Goal: Transaction & Acquisition: Book appointment/travel/reservation

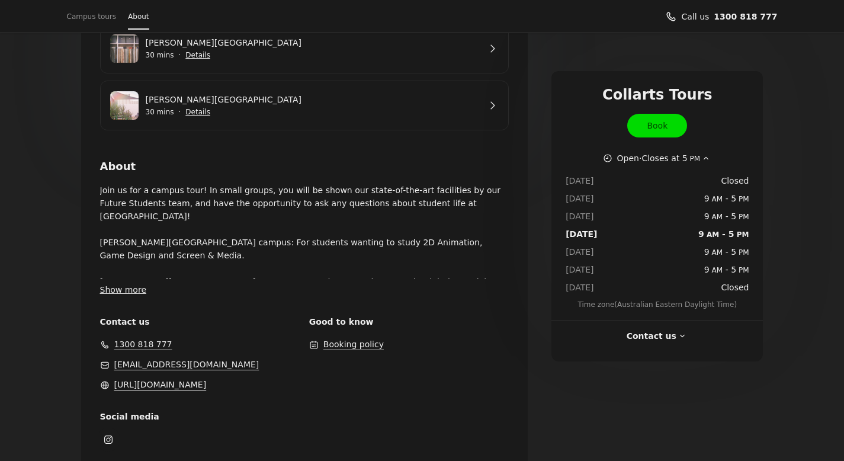
scroll to position [362, 0]
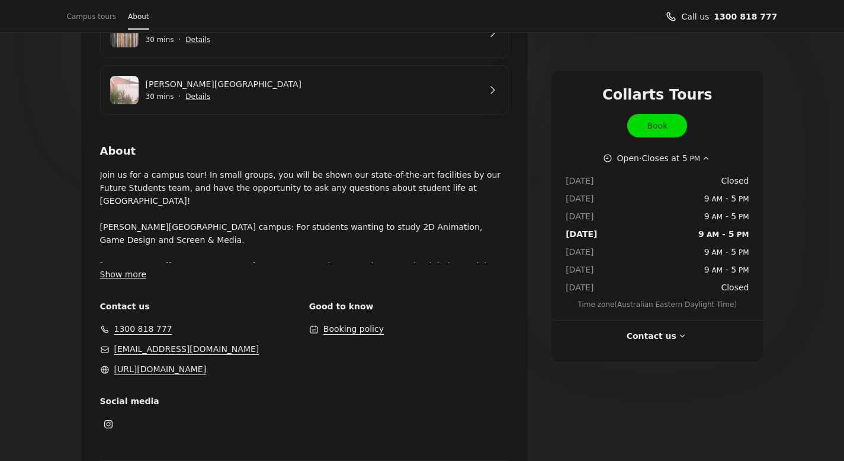
click at [134, 276] on button "Show more" at bounding box center [123, 274] width 47 height 13
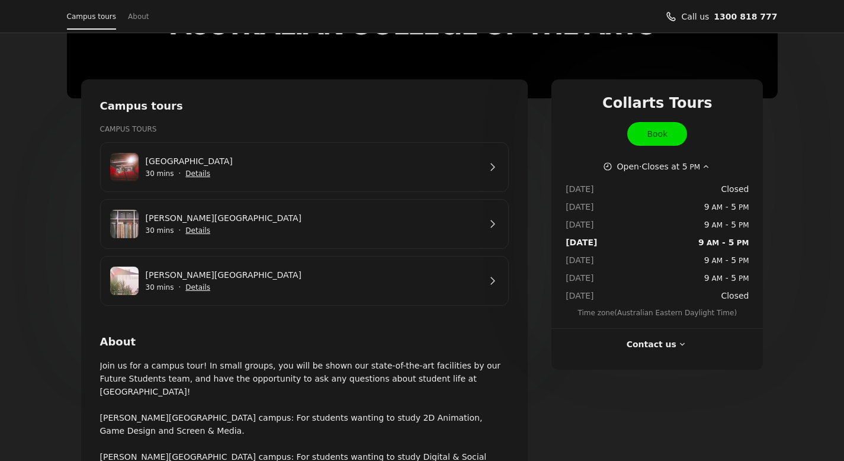
scroll to position [162, 0]
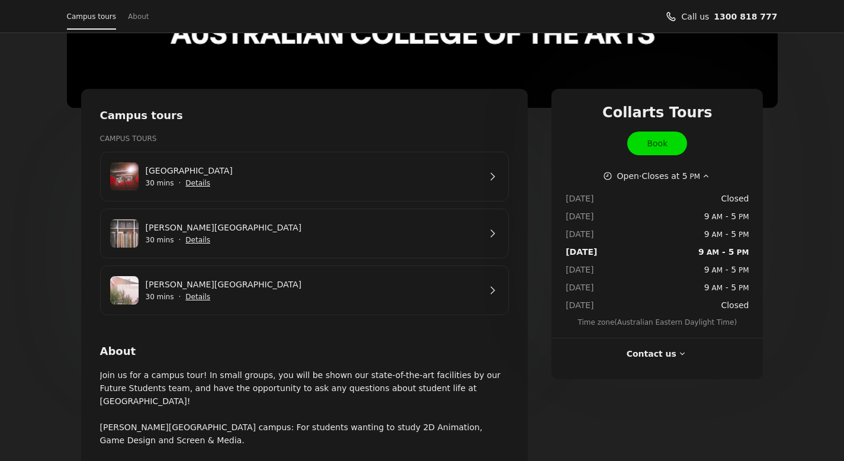
click at [650, 147] on span "Book" at bounding box center [657, 143] width 21 height 13
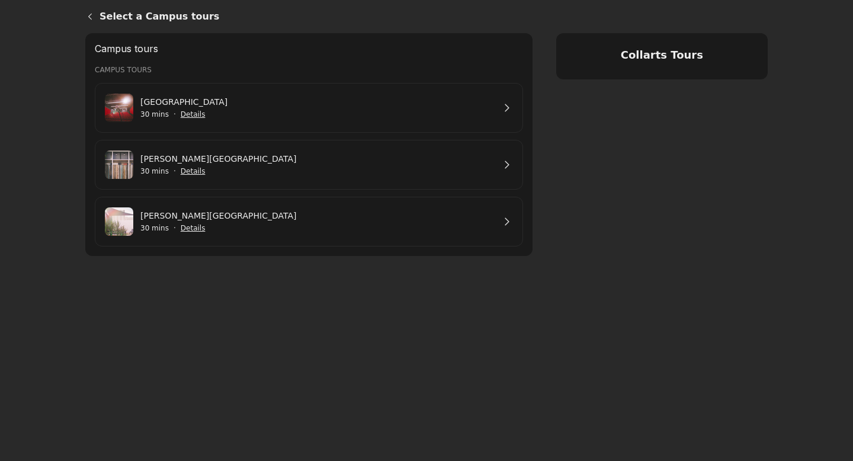
click at [384, 100] on link "[GEOGRAPHIC_DATA]" at bounding box center [317, 101] width 354 height 13
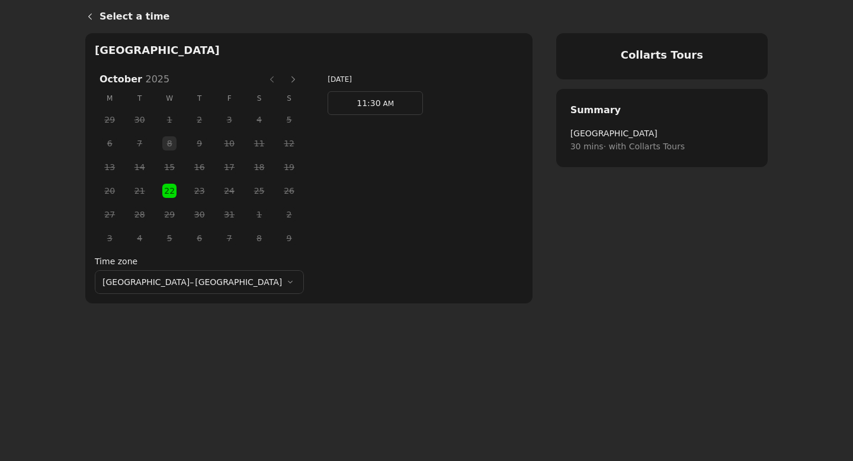
click at [284, 84] on button "Next month" at bounding box center [293, 79] width 19 height 19
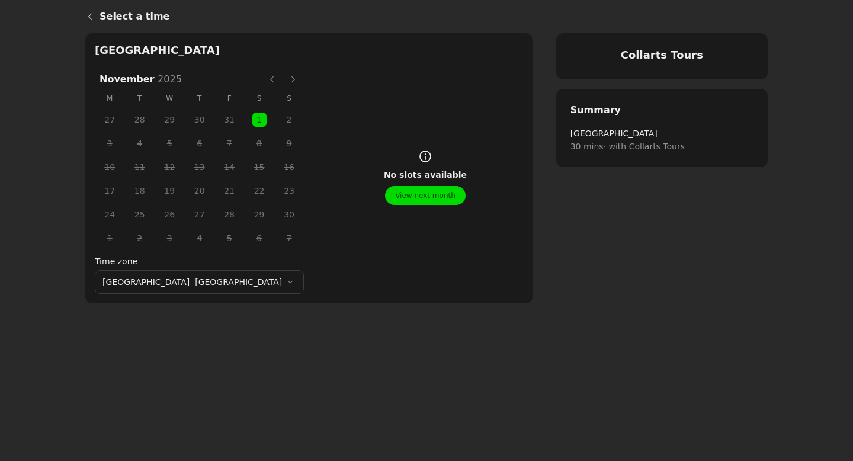
click at [284, 84] on button "Next month" at bounding box center [293, 79] width 19 height 19
click at [284, 81] on button "Next month" at bounding box center [293, 79] width 19 height 19
click at [262, 82] on button "Previous month" at bounding box center [271, 79] width 19 height 19
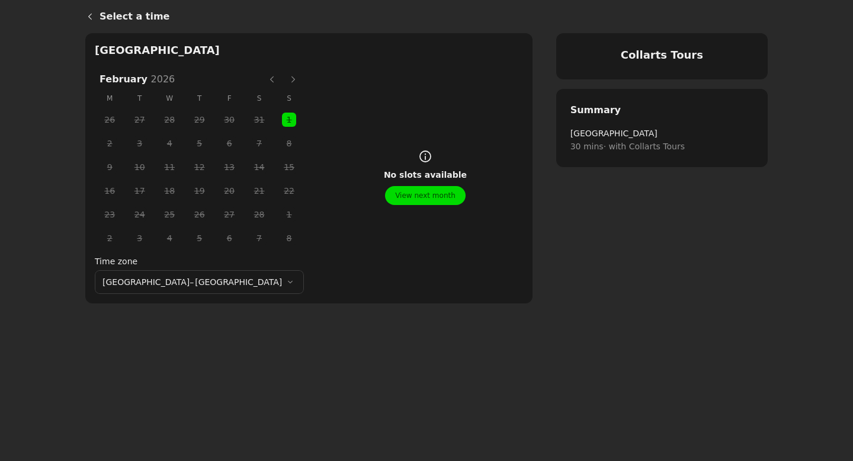
click at [262, 82] on button "Previous month" at bounding box center [271, 79] width 19 height 19
